Goal: Transaction & Acquisition: Obtain resource

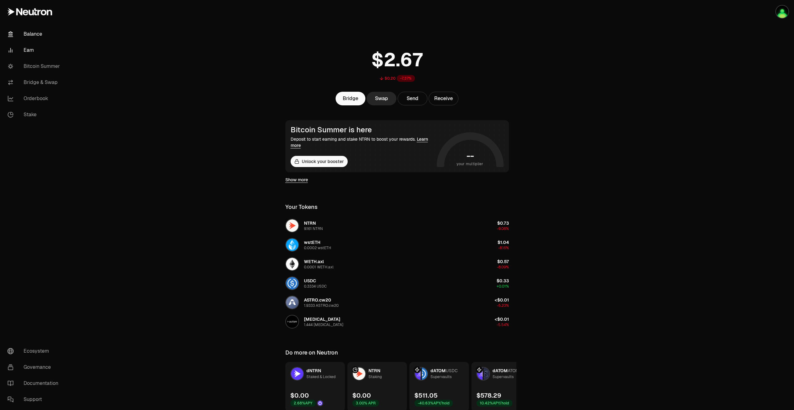
click at [37, 50] on link "Earn" at bounding box center [34, 50] width 65 height 16
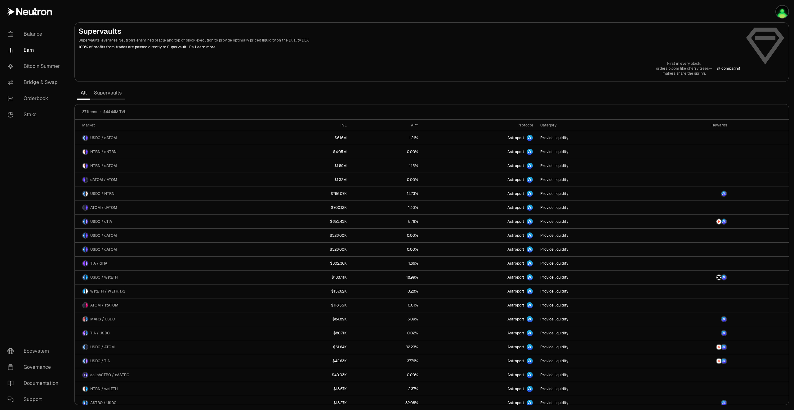
click at [110, 93] on link "Supervaults" at bounding box center [107, 93] width 35 height 12
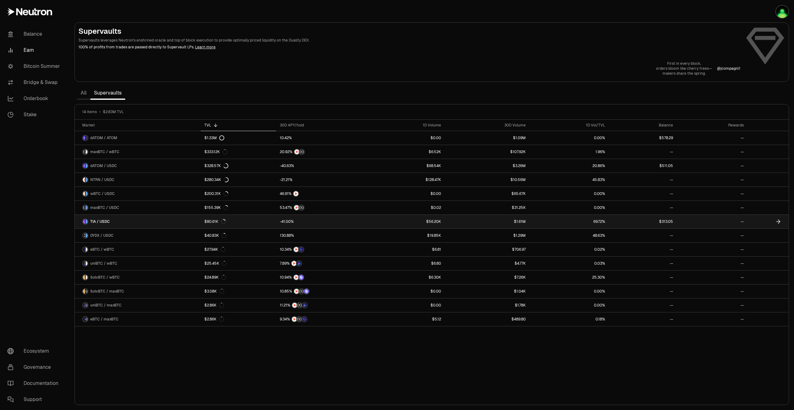
click at [753, 222] on link at bounding box center [768, 222] width 41 height 14
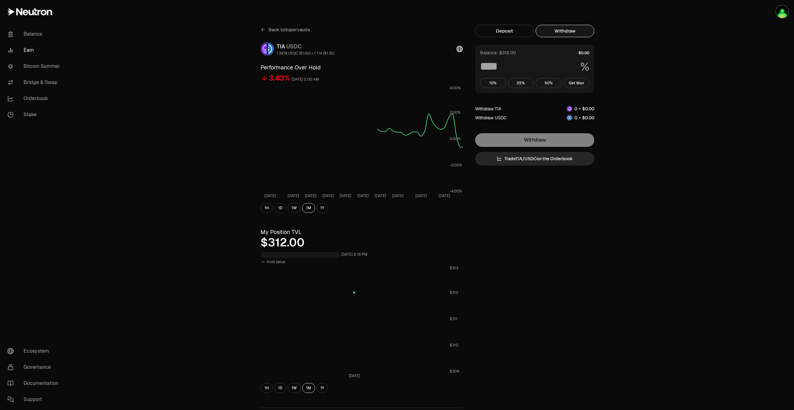
click at [564, 28] on button "Withdraw" at bounding box center [565, 31] width 59 height 12
click at [573, 85] on button "Get Max" at bounding box center [577, 83] width 26 height 10
type input "***"
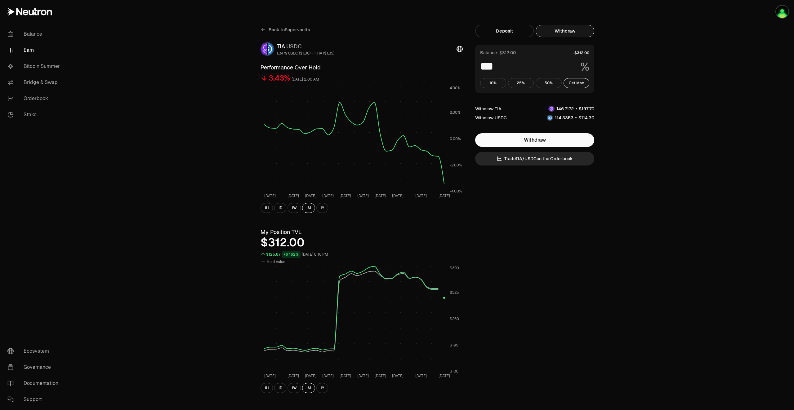
click at [292, 29] on span "Back to Supervaults" at bounding box center [290, 30] width 42 height 6
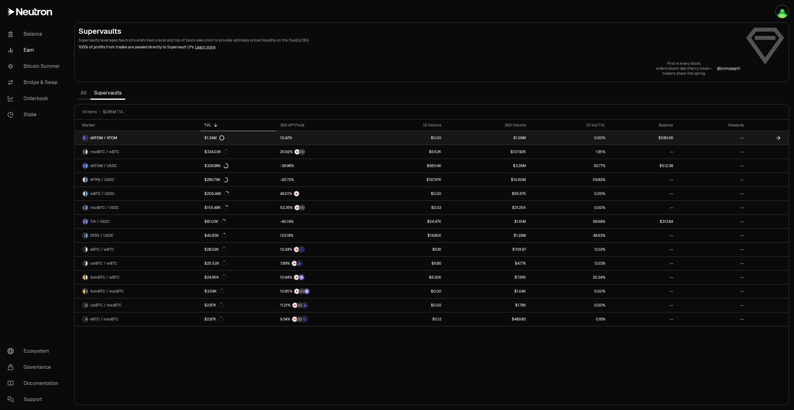
click at [776, 137] on icon at bounding box center [778, 138] width 6 height 6
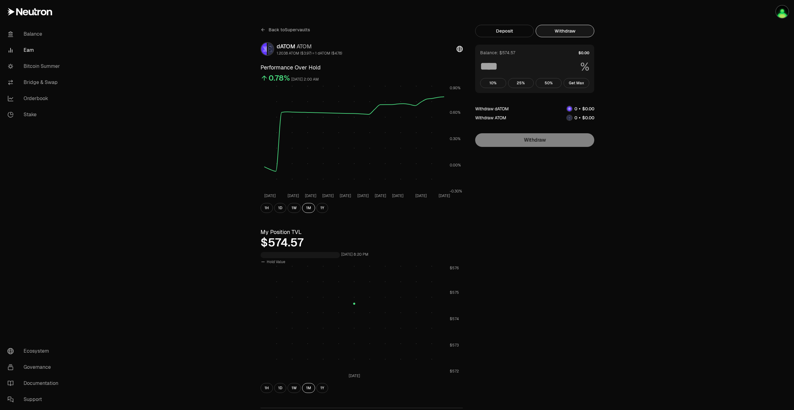
click at [571, 30] on button "Withdraw" at bounding box center [565, 31] width 59 height 12
click at [578, 83] on button "Get Max" at bounding box center [577, 83] width 26 height 10
type input "***"
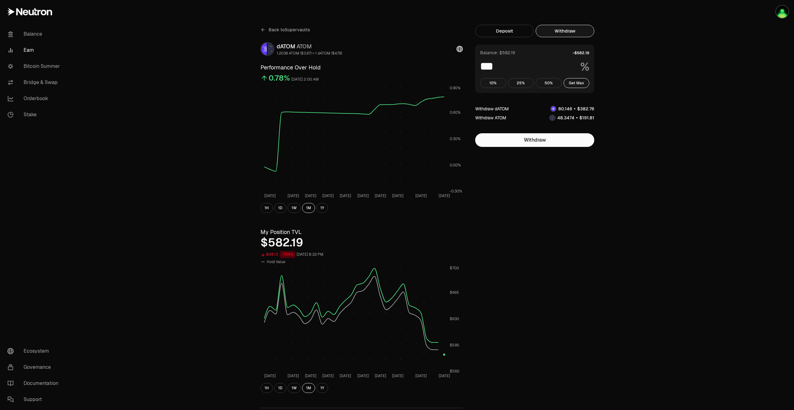
click at [27, 53] on link "Earn" at bounding box center [34, 50] width 65 height 16
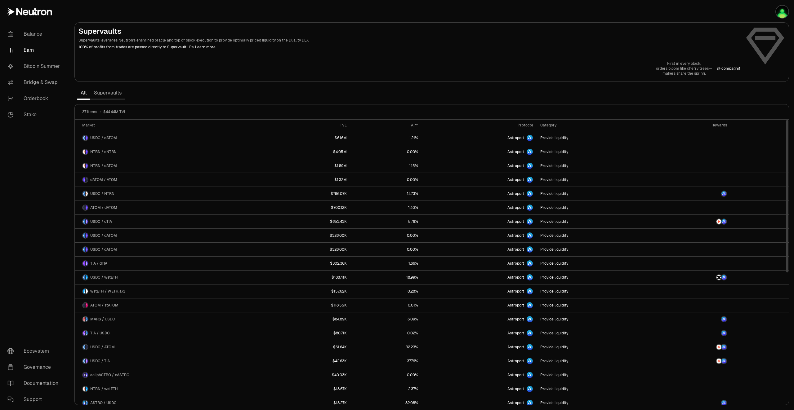
click at [116, 92] on link "Supervaults" at bounding box center [107, 93] width 35 height 12
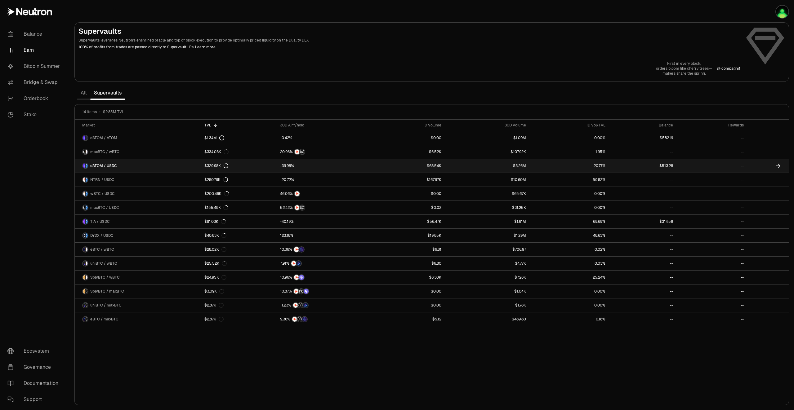
click at [729, 166] on link "--" at bounding box center [712, 166] width 71 height 14
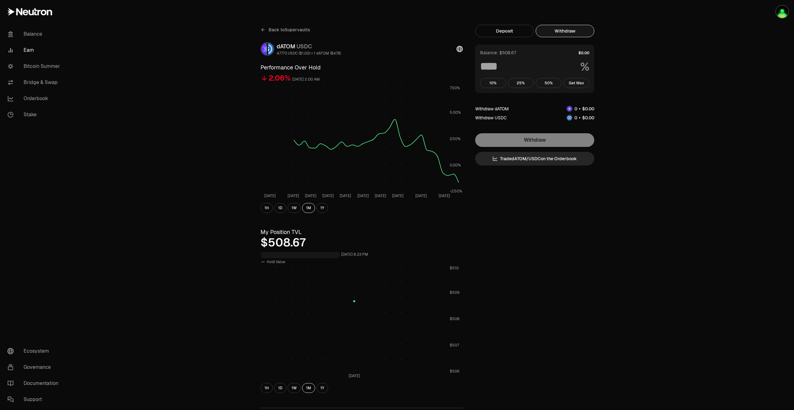
click at [568, 34] on button "Withdraw" at bounding box center [565, 31] width 59 height 12
click at [583, 86] on button "Get Max" at bounding box center [577, 83] width 26 height 10
type input "***"
